Goal: Information Seeking & Learning: Check status

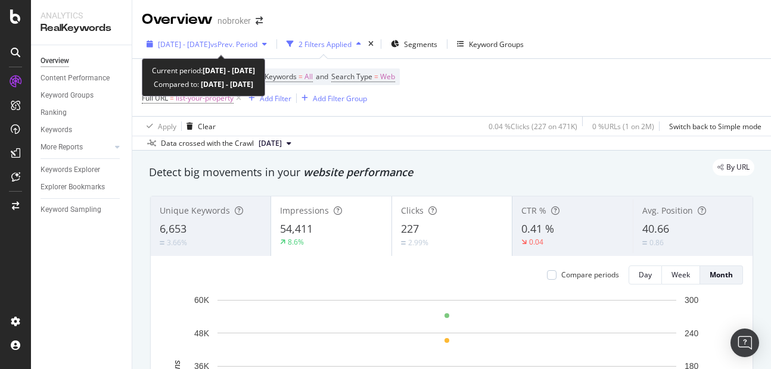
click at [210, 48] on span "[DATE] - [DATE]" at bounding box center [184, 44] width 52 height 10
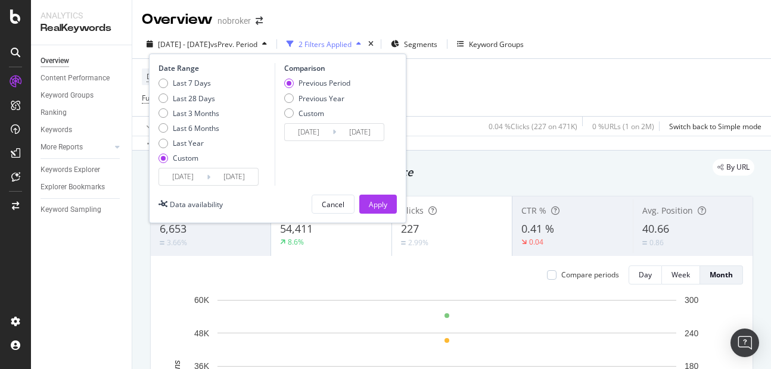
click at [233, 179] on input "[DATE]" at bounding box center [234, 177] width 48 height 17
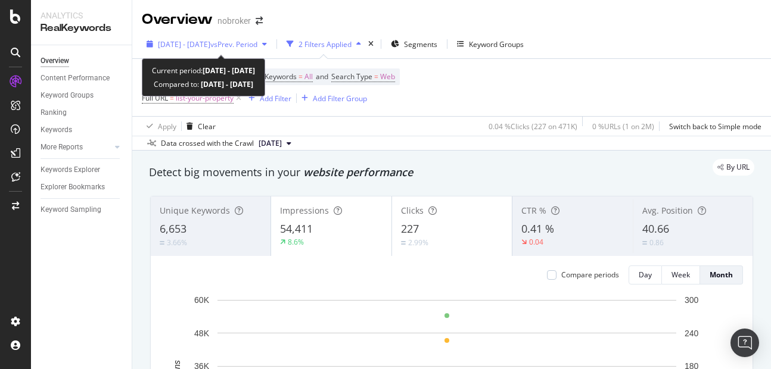
click at [216, 49] on div "[DATE] - [DATE] vs Prev. Period" at bounding box center [207, 44] width 130 height 18
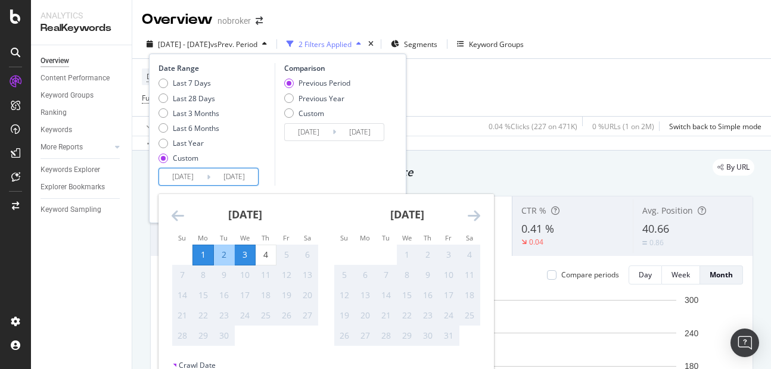
click at [231, 182] on input "[DATE]" at bounding box center [234, 177] width 48 height 17
click at [259, 256] on div "4" at bounding box center [266, 255] width 20 height 12
type input "[DATE]"
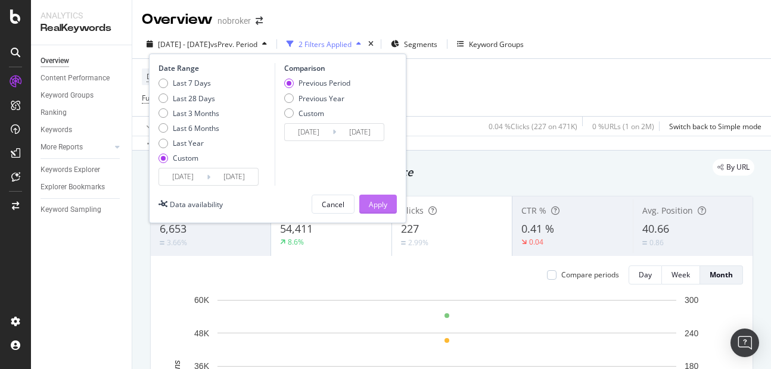
click at [376, 200] on div "Apply" at bounding box center [378, 205] width 18 height 10
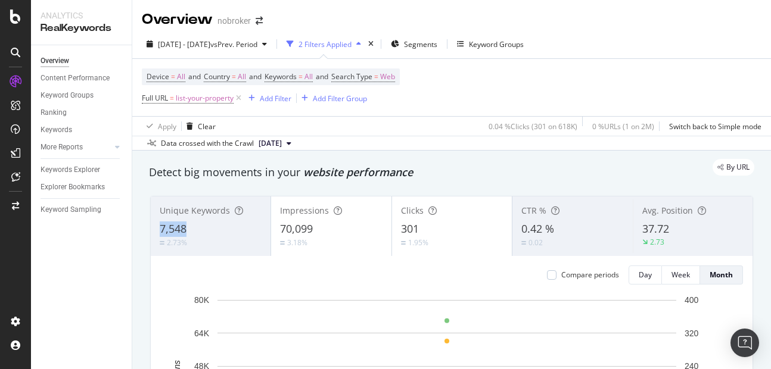
copy span "7,548"
drag, startPoint x: 158, startPoint y: 222, endPoint x: 195, endPoint y: 225, distance: 37.0
click at [195, 225] on div "Unique Keywords 7,548 2.73%" at bounding box center [211, 227] width 120 height 54
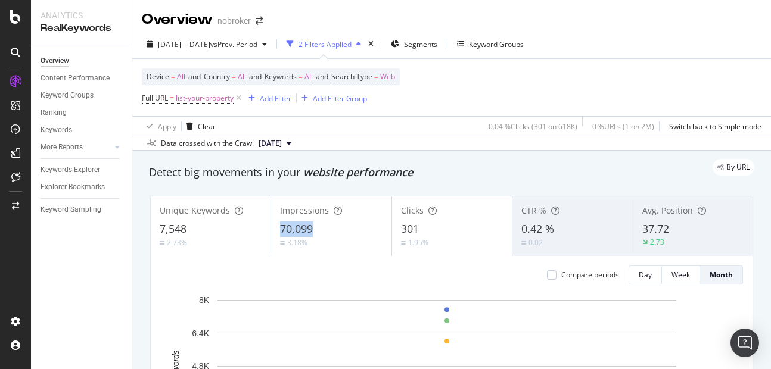
copy span "70,099"
drag, startPoint x: 272, startPoint y: 230, endPoint x: 353, endPoint y: 228, distance: 81.1
click at [353, 228] on div "Impressions 70,099 3.18%" at bounding box center [331, 227] width 120 height 54
